Goal: Understand process/instructions

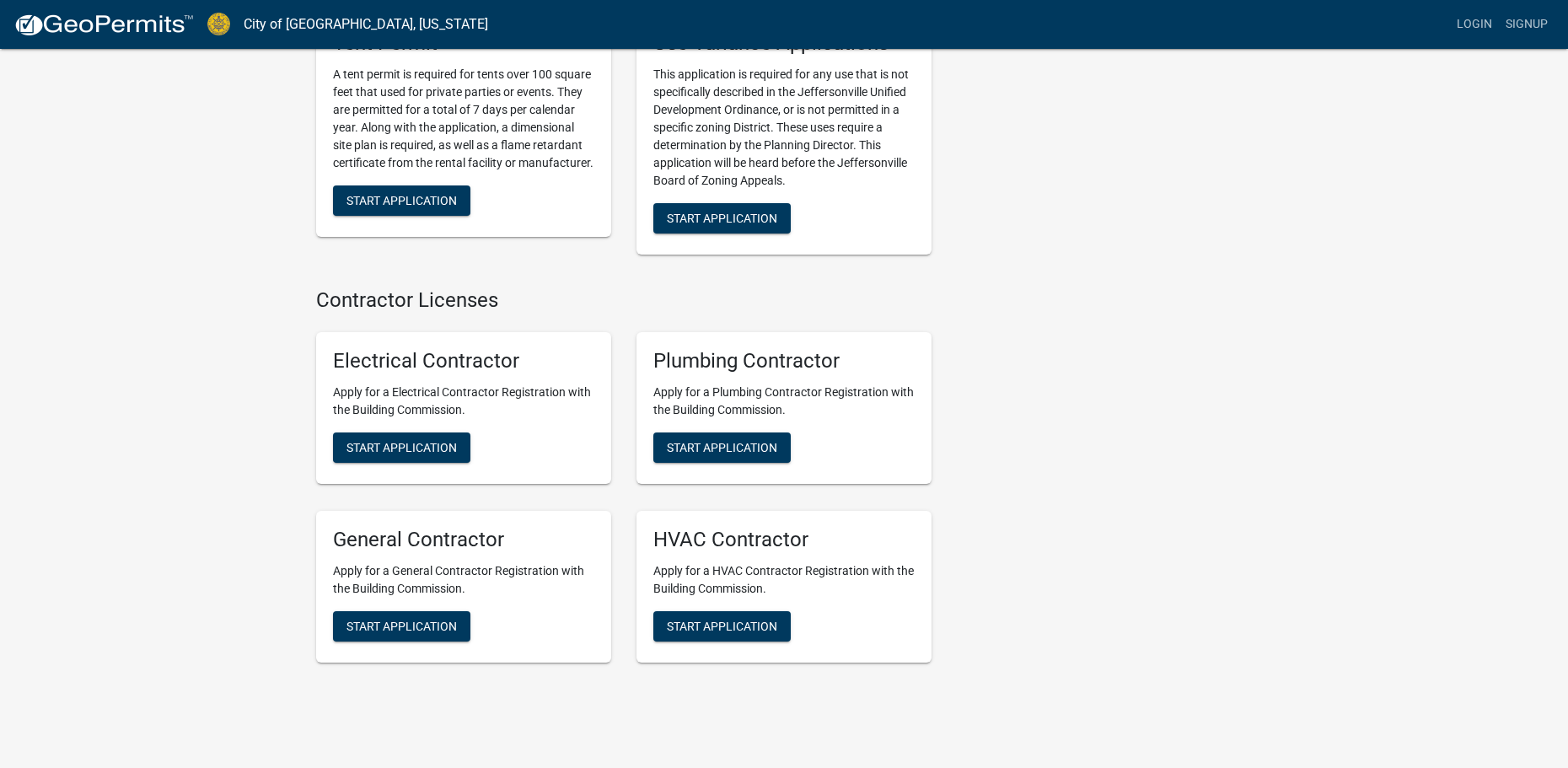
scroll to position [3335, 0]
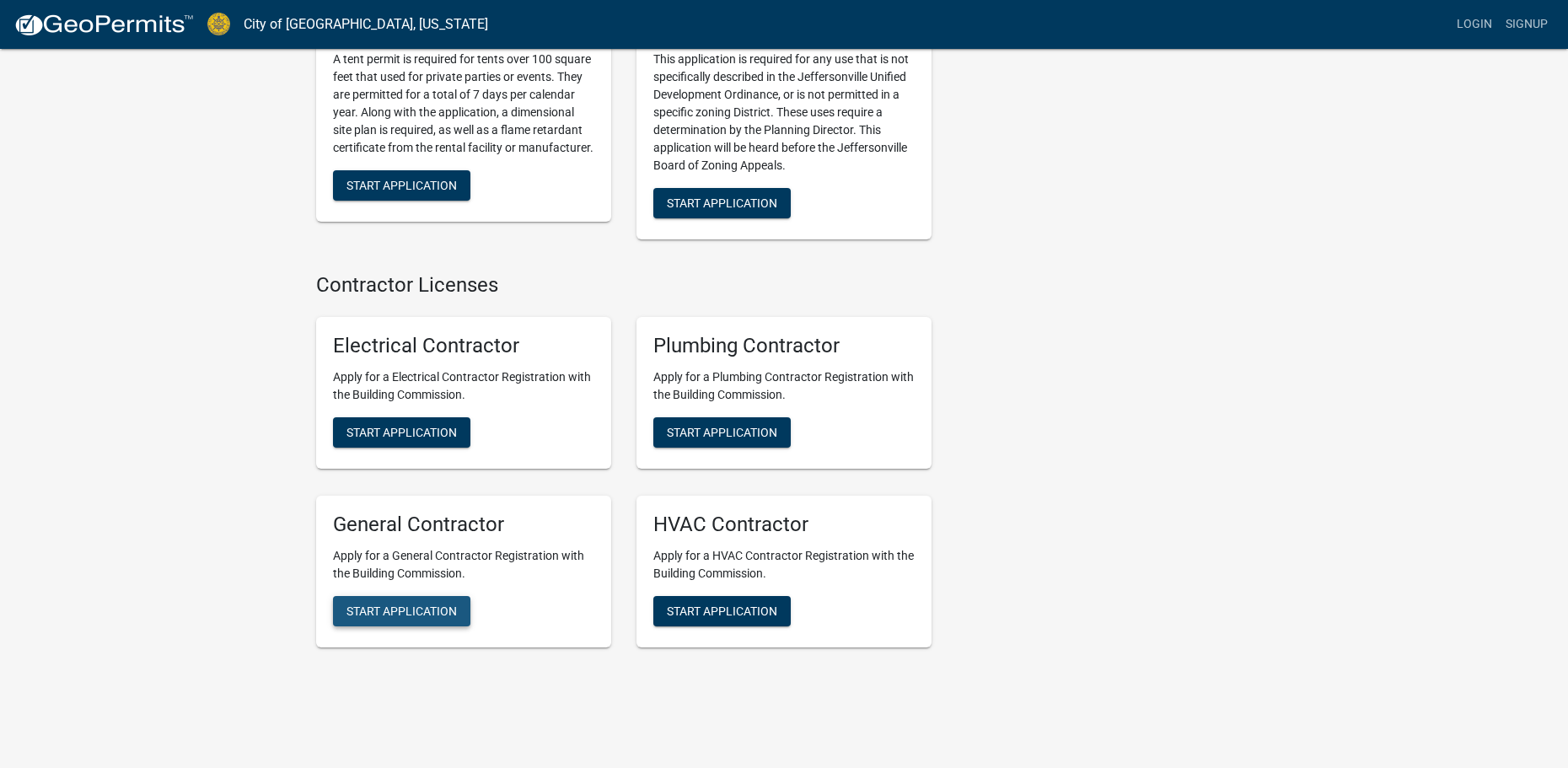
click at [425, 603] on span "Start Application" at bounding box center [402, 609] width 111 height 13
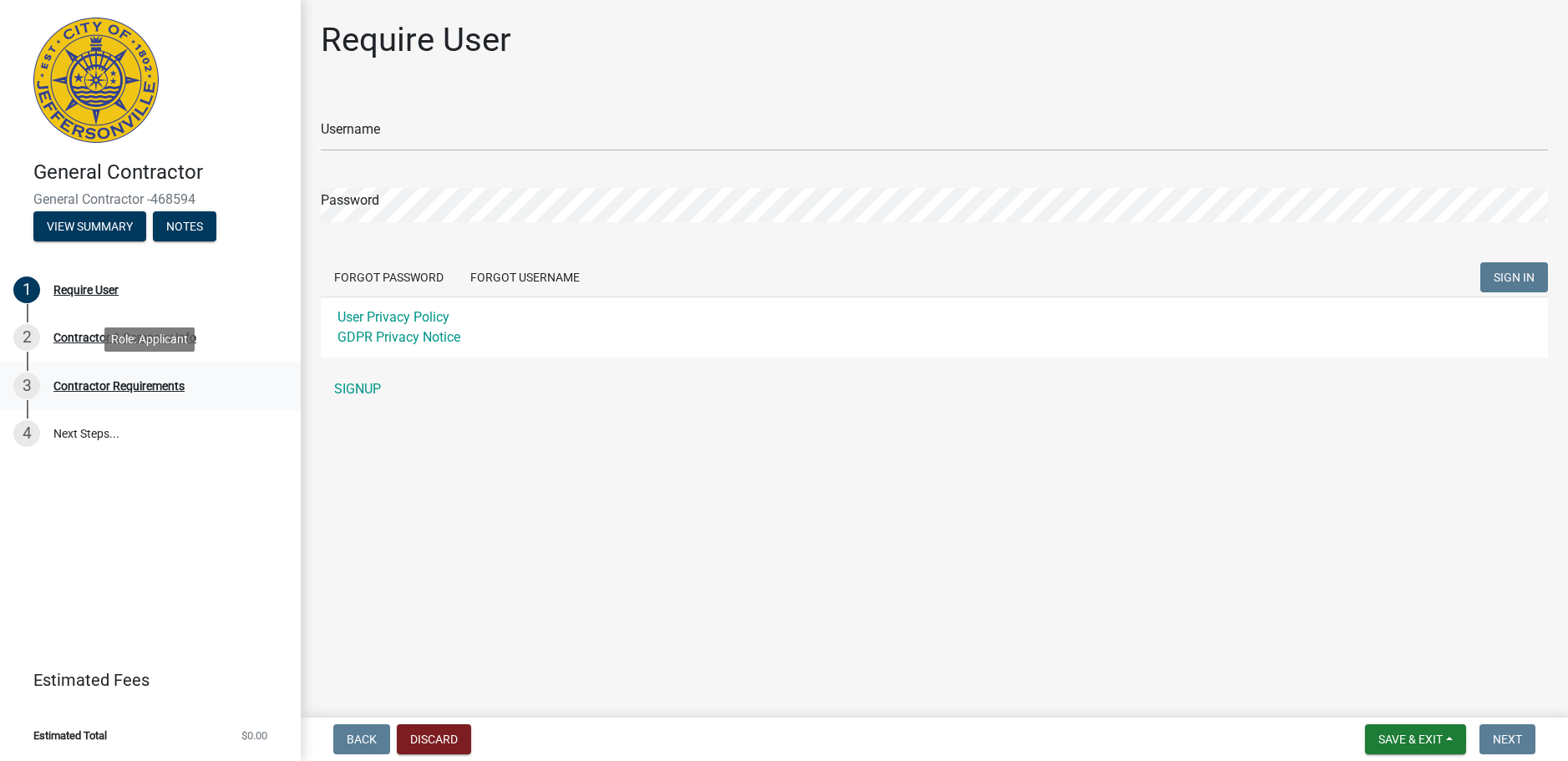
click at [131, 386] on div "Contractor Requirements" at bounding box center [119, 385] width 131 height 11
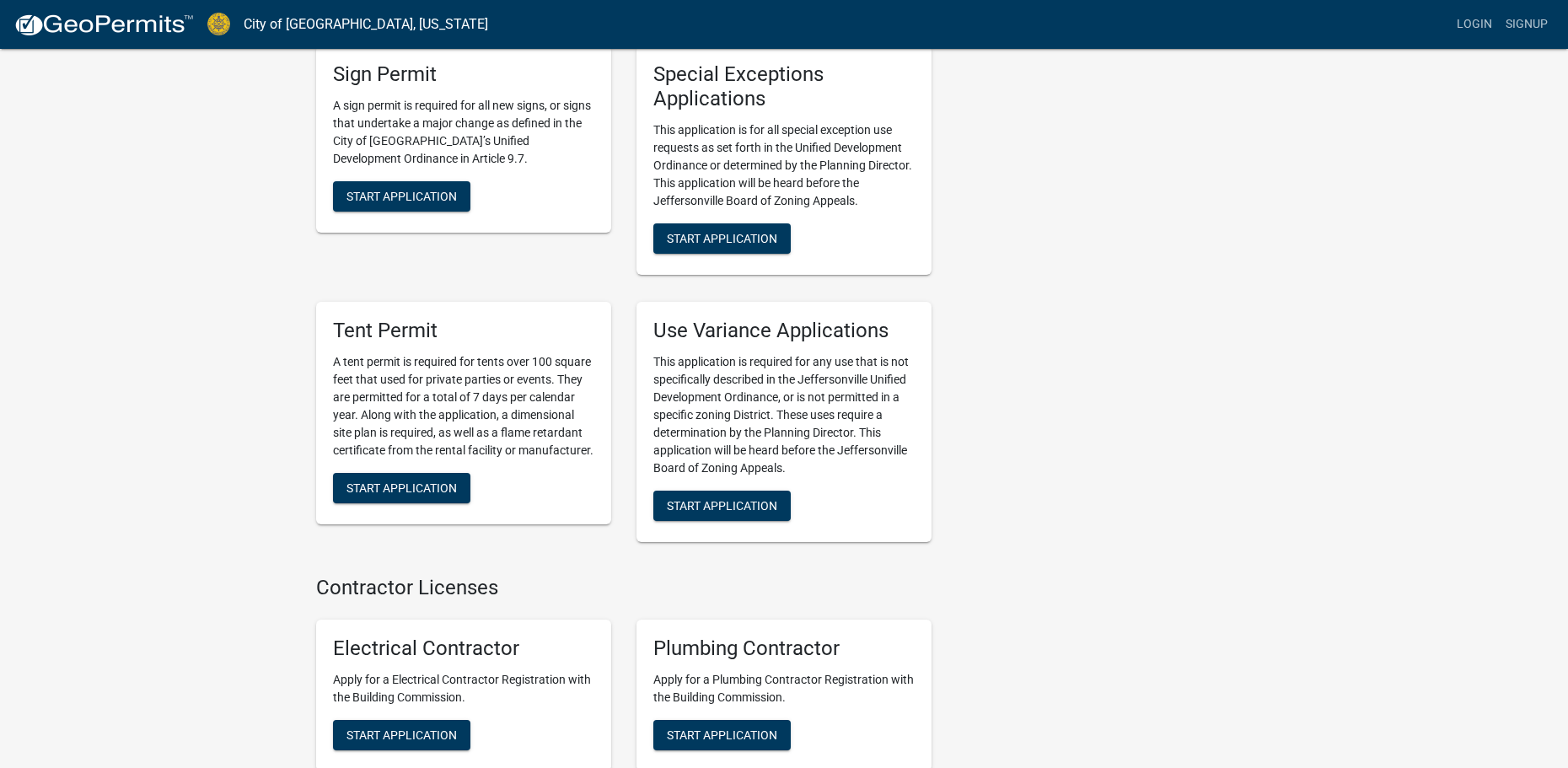
scroll to position [3288, 0]
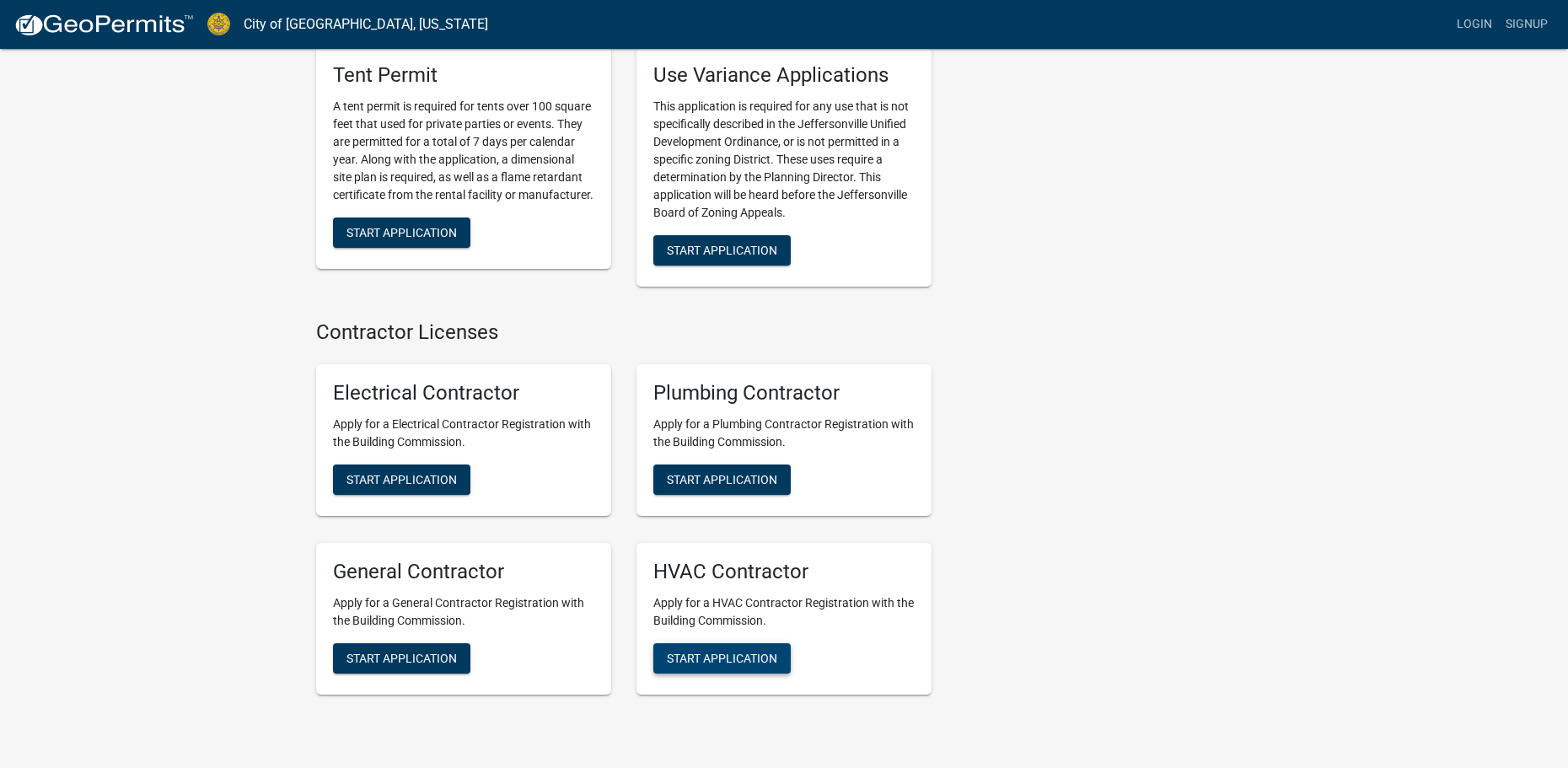
click at [765, 651] on span "Start Application" at bounding box center [722, 657] width 111 height 13
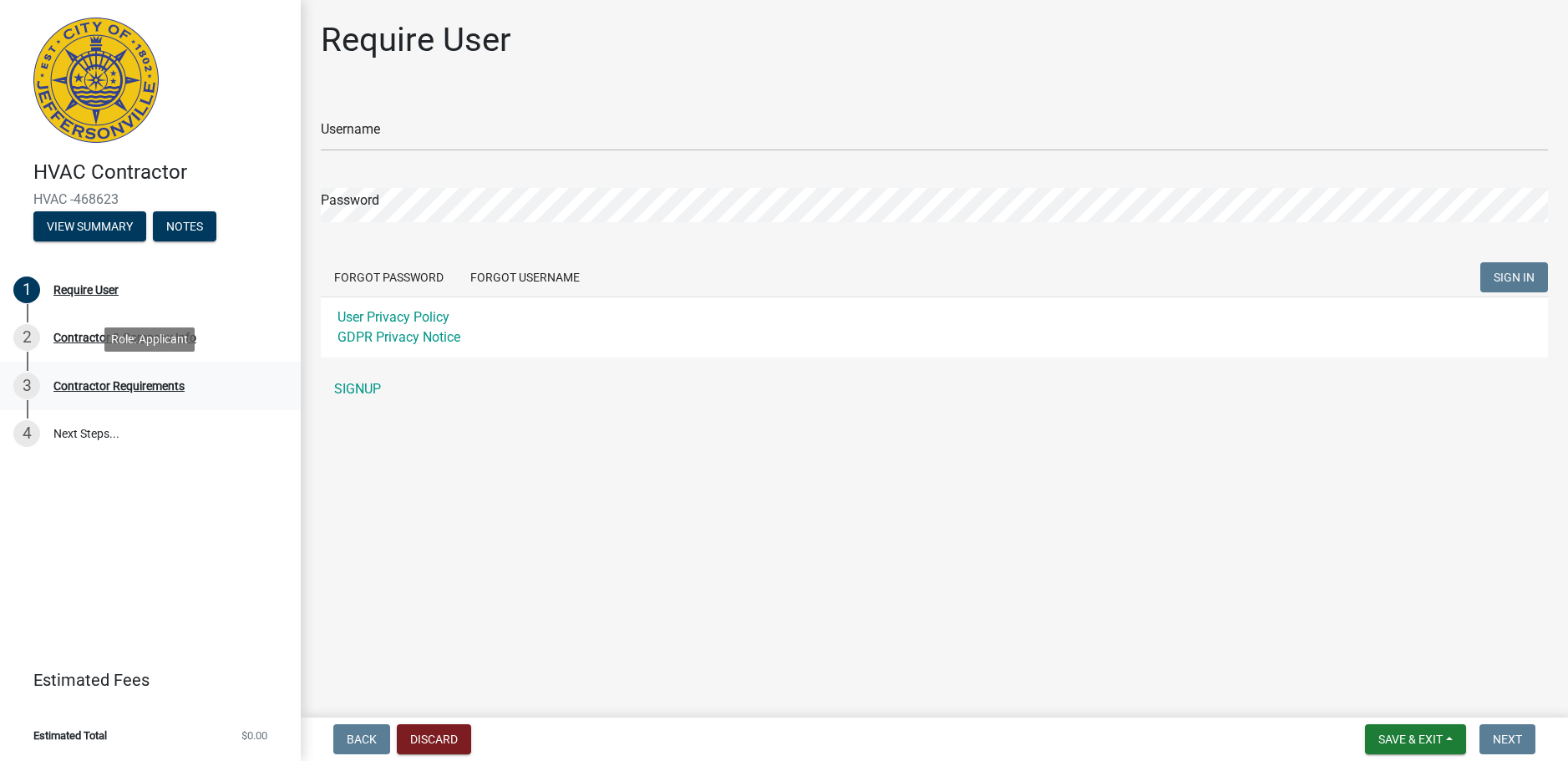
click at [81, 380] on div "Contractor Requirements" at bounding box center [119, 385] width 131 height 11
click at [153, 385] on div "Contractor Requirements" at bounding box center [119, 385] width 131 height 11
click at [58, 333] on div "Contractor & Company Info" at bounding box center [125, 337] width 143 height 11
